Goal: Book appointment/travel/reservation

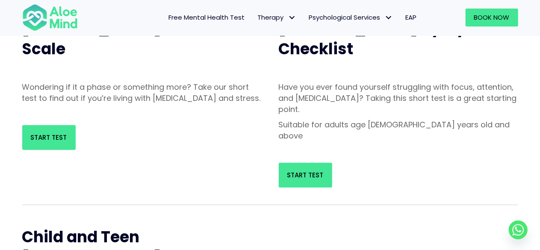
scroll to position [123, 0]
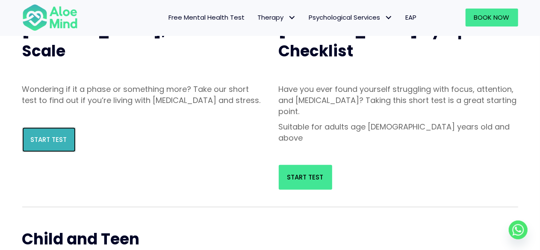
click at [53, 144] on span "Start Test" at bounding box center [49, 139] width 36 height 9
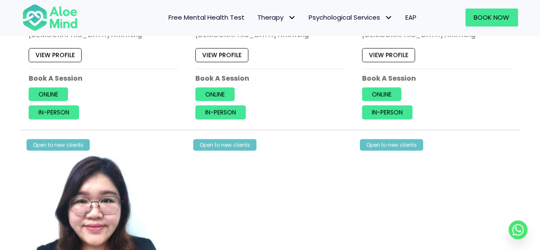
scroll to position [2179, 0]
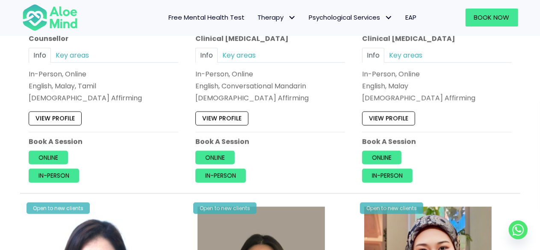
drag, startPoint x: 196, startPoint y: 89, endPoint x: 188, endPoint y: 95, distance: 10.3
click at [188, 95] on div "Open to new clients Syndy Clinical psychologist Info Key areas In-Person, Onlin…" at bounding box center [270, 38] width 167 height 311
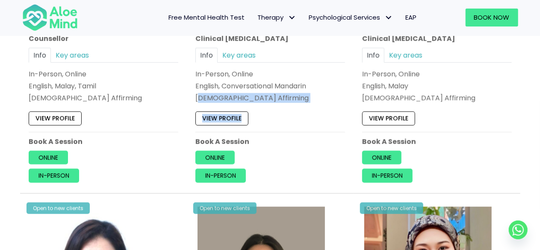
drag, startPoint x: 197, startPoint y: 94, endPoint x: 248, endPoint y: 100, distance: 50.7
click at [248, 100] on div "Open to new clients Syndy Clinical psychologist Info Key areas In-Person, Onlin…" at bounding box center [270, 36] width 162 height 306
copy div "GBTQ Affirming I can help with… Abuse, Anxiety, Attention Deficit Hyperactivity…"
